Goal: Transaction & Acquisition: Purchase product/service

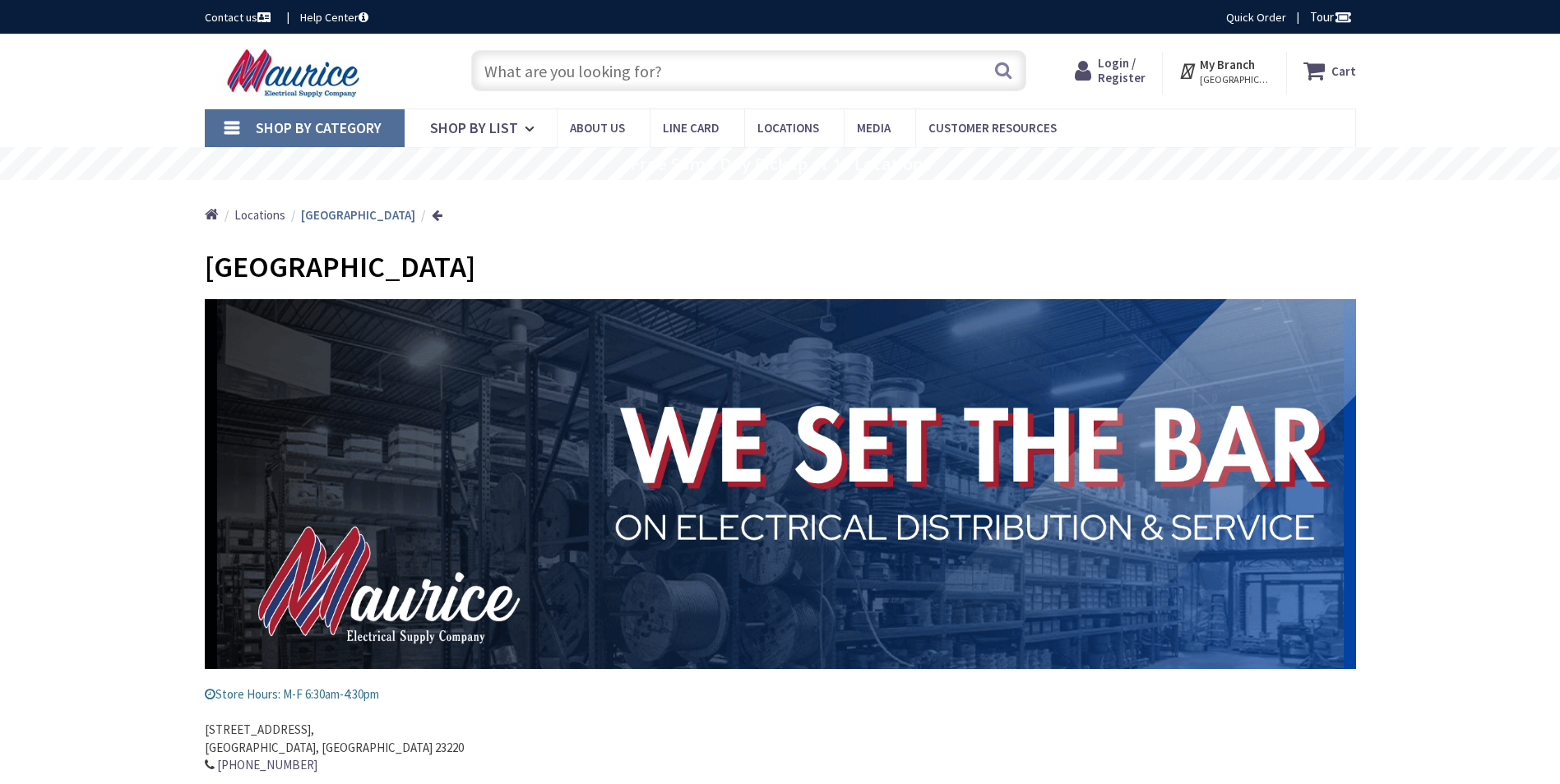
click at [1132, 65] on span "Login / Register" at bounding box center [1122, 70] width 48 height 31
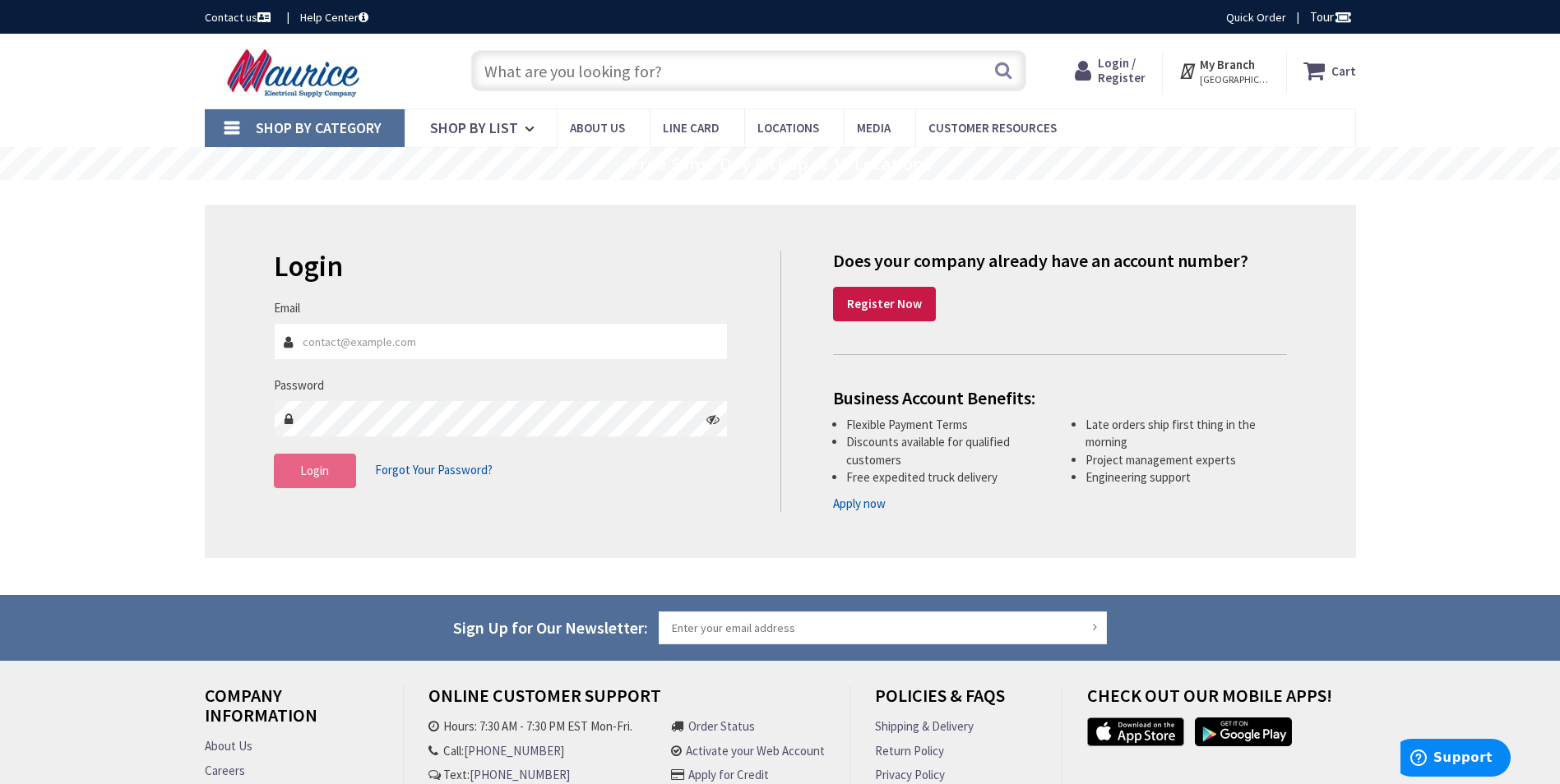
type input "[EMAIL_ADDRESS][DOMAIN_NAME]"
click at [317, 480] on button "Login" at bounding box center [315, 471] width 82 height 35
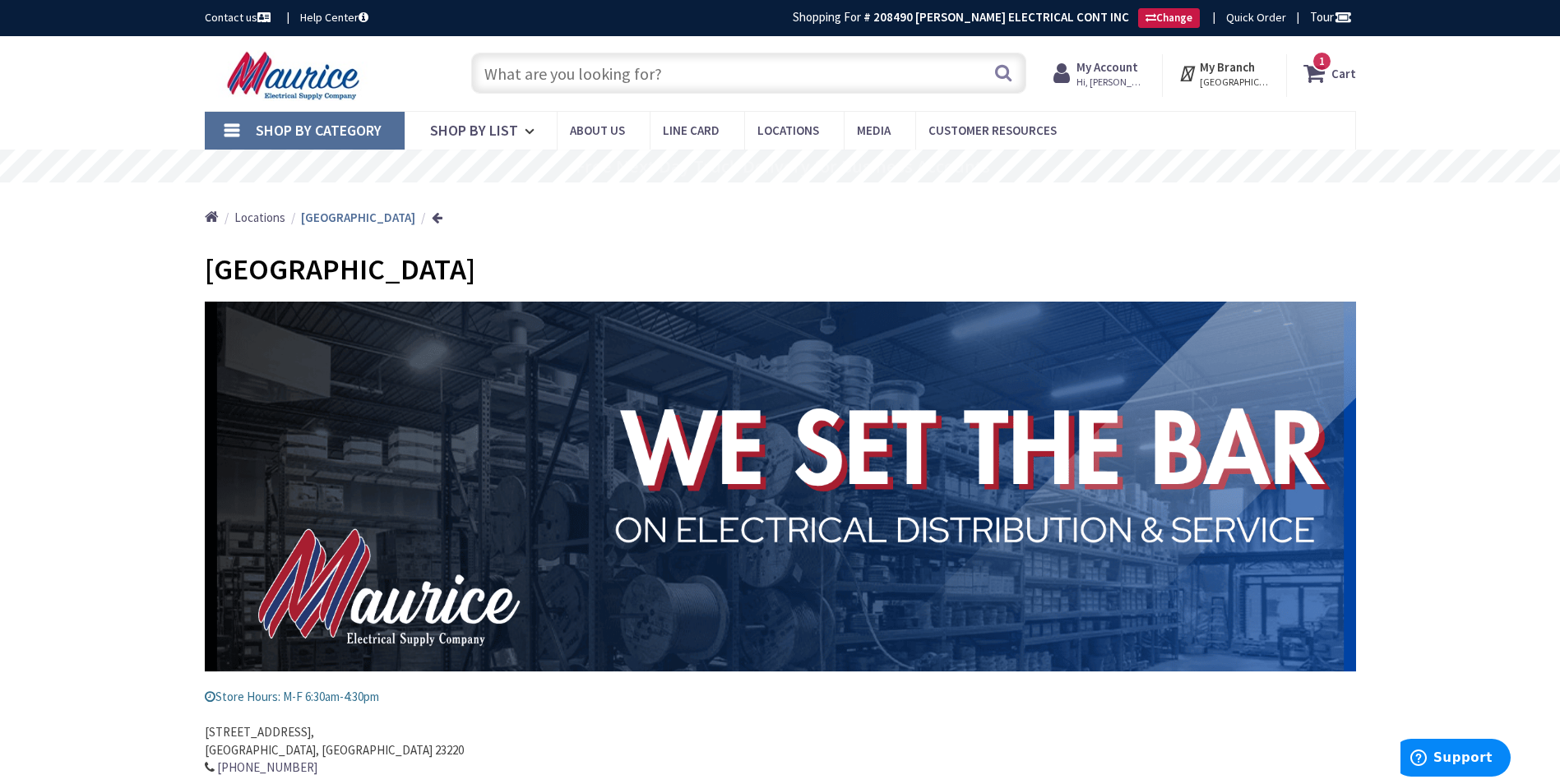
click at [831, 75] on input "text" at bounding box center [749, 74] width 555 height 41
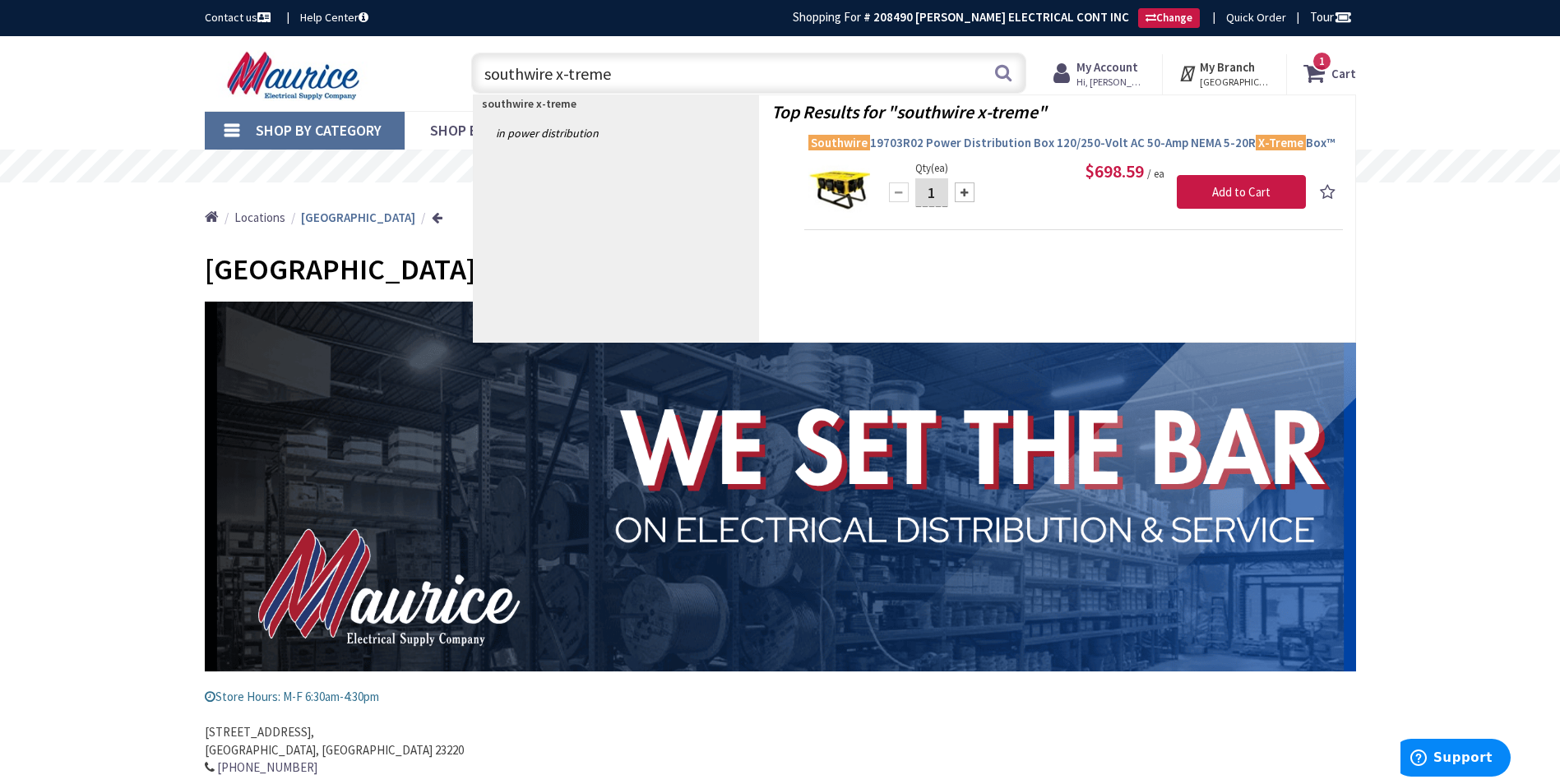
type input "southwire x-treme"
click at [1005, 142] on span "Southwire 19703R02 Power Distribution Box 120/250-Volt AC 50-Amp NEMA 5-20R X-T…" at bounding box center [1073, 143] width 531 height 17
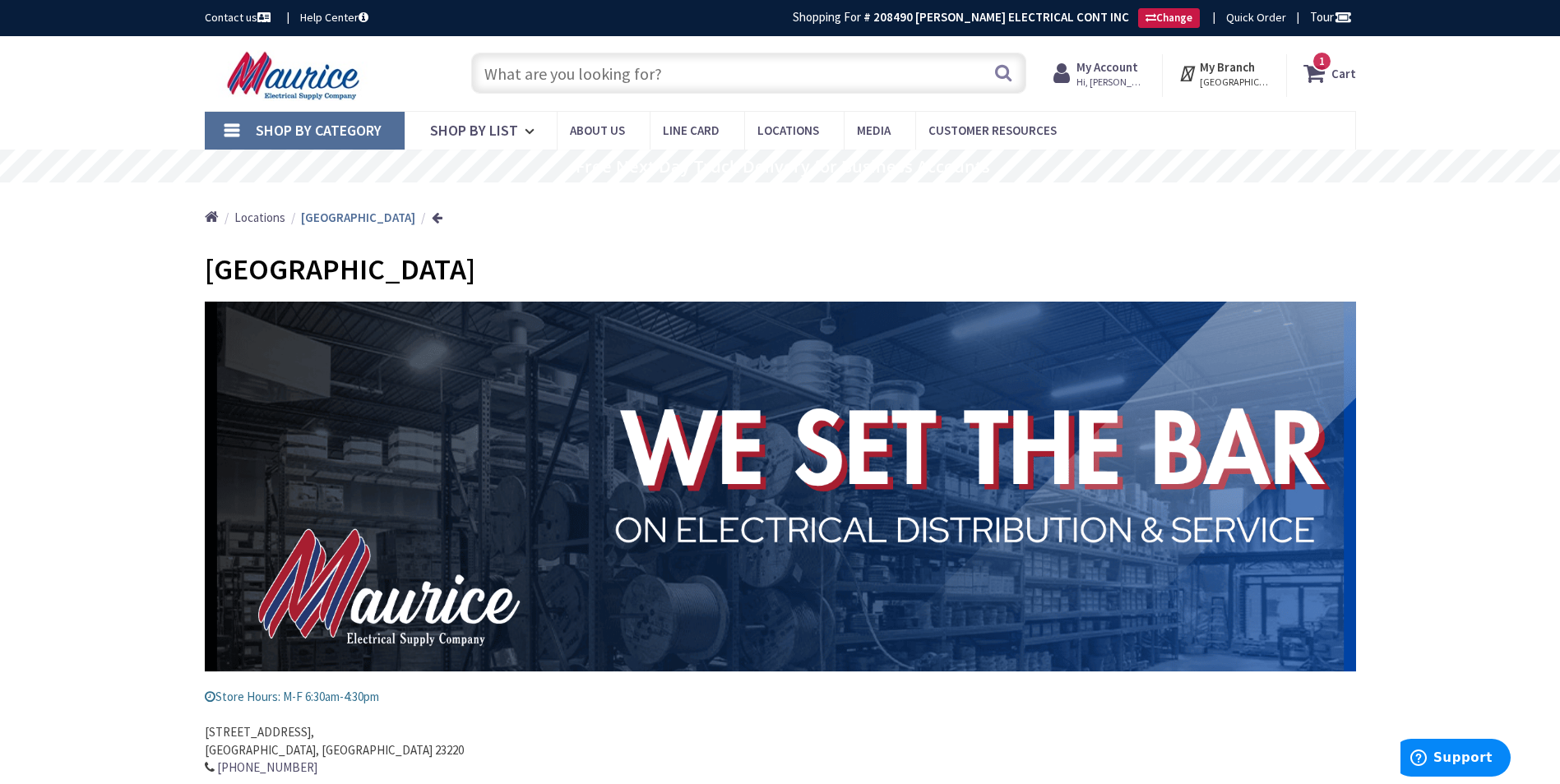
click at [711, 70] on input "text" at bounding box center [749, 74] width 555 height 41
paste input "50 Amp generator cord with NEMA 1450 male and locking CS6364 female"
type input "50 Amp generator cord with NEMA 1450 male and locking CS6364 female"
click at [1007, 72] on button "Search" at bounding box center [1004, 73] width 22 height 37
